Goal: Communication & Community: Participate in discussion

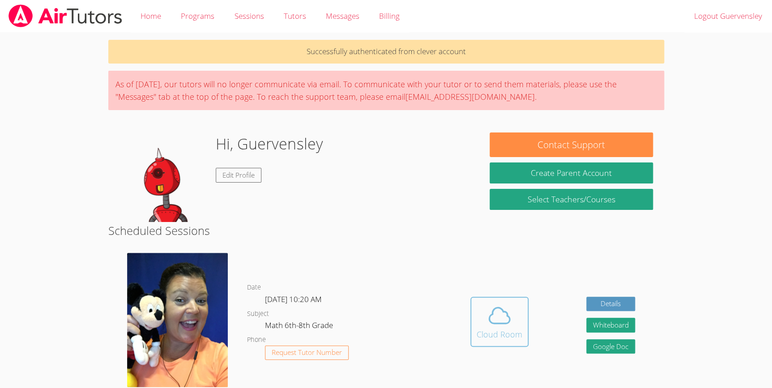
click at [519, 312] on span at bounding box center [500, 315] width 46 height 25
click at [488, 335] on div "Cloud Room" at bounding box center [500, 334] width 46 height 13
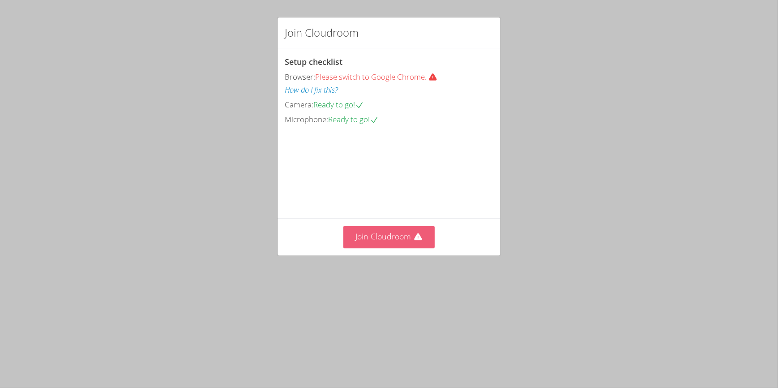
click at [384, 248] on button "Join Cloudroom" at bounding box center [389, 237] width 92 height 22
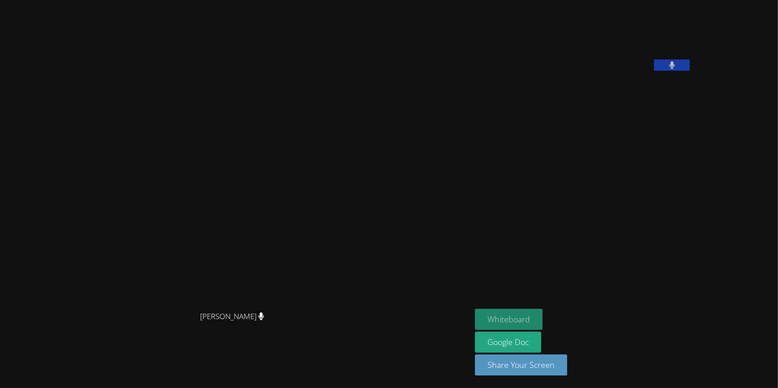
click at [475, 314] on button "Whiteboard" at bounding box center [509, 319] width 68 height 21
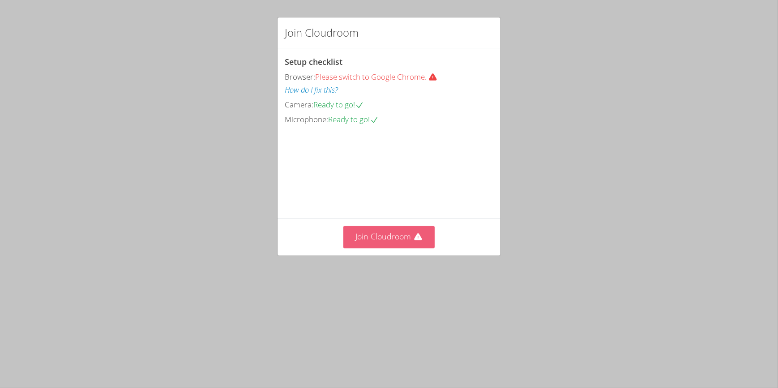
click at [376, 248] on button "Join Cloudroom" at bounding box center [389, 237] width 92 height 22
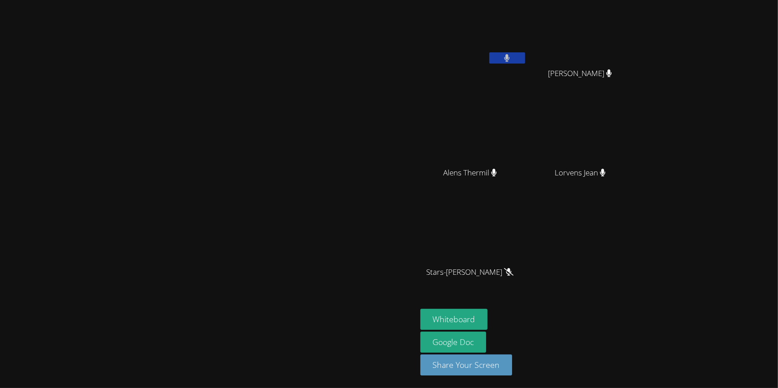
click at [637, 198] on div "Lorvens Jean" at bounding box center [583, 181] width 107 height 36
click at [217, 192] on video at bounding box center [208, 176] width 134 height 230
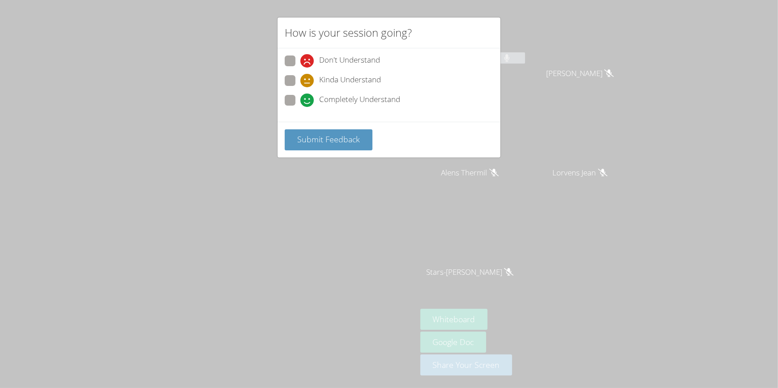
click at [300, 68] on span at bounding box center [300, 68] width 0 height 0
click at [300, 57] on input "Don't Understand" at bounding box center [304, 60] width 8 height 8
radio input "true"
click at [327, 147] on button "Submit Feedback" at bounding box center [329, 139] width 88 height 21
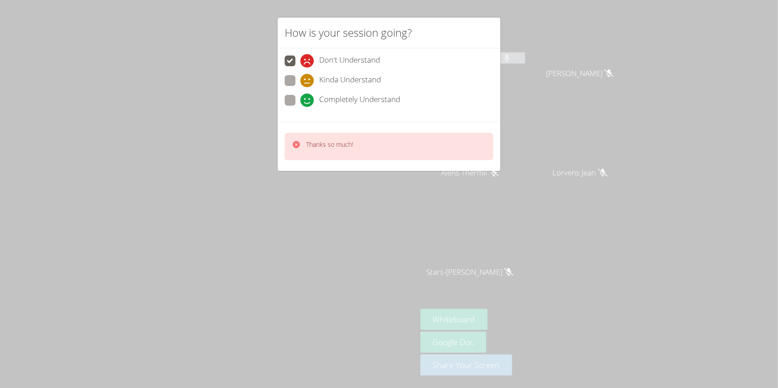
click at [358, 148] on div "Thanks so much!" at bounding box center [389, 146] width 209 height 27
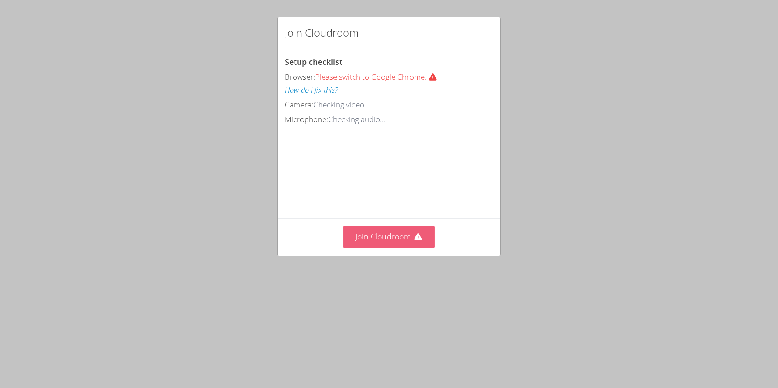
click at [394, 248] on button "Join Cloudroom" at bounding box center [389, 237] width 92 height 22
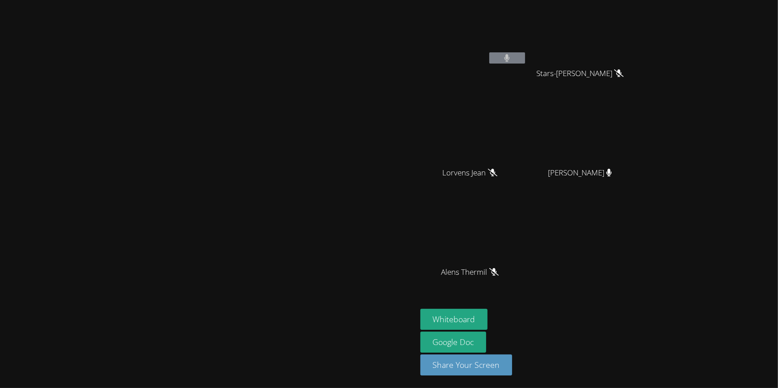
click at [637, 192] on div "Kayla Villarson" at bounding box center [583, 181] width 107 height 36
click at [515, 105] on video at bounding box center [473, 133] width 107 height 60
